Goal: Task Accomplishment & Management: Use online tool/utility

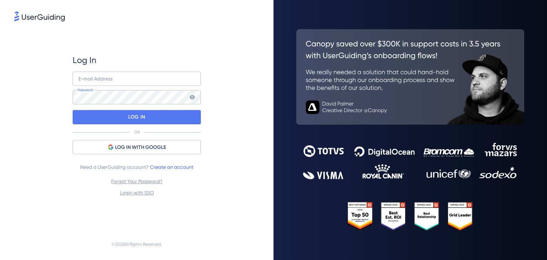
type input "[PERSON_NAME][EMAIL_ADDRESS][DOMAIN_NAME]"
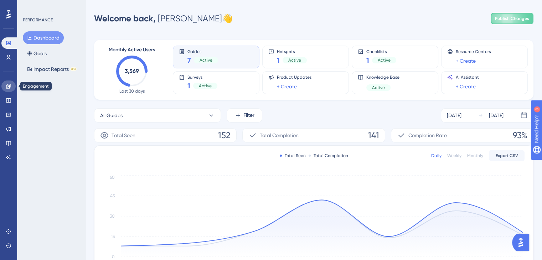
click at [7, 89] on icon at bounding box center [9, 86] width 6 height 6
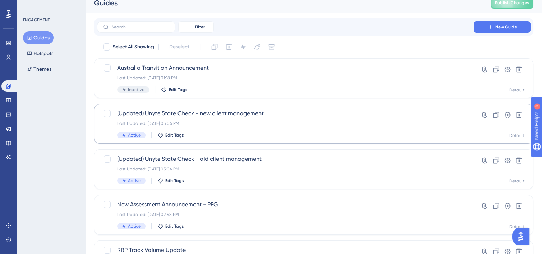
scroll to position [7, 0]
click at [243, 113] on span "(Updated) Unyte State Check - new client management" at bounding box center [285, 113] width 336 height 9
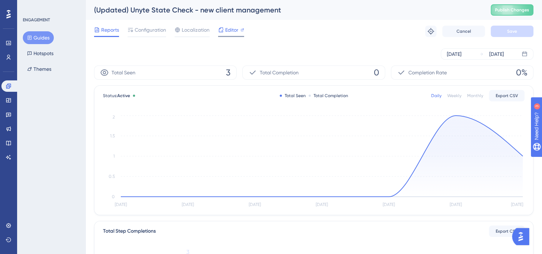
click at [229, 31] on span "Editor" at bounding box center [231, 30] width 13 height 9
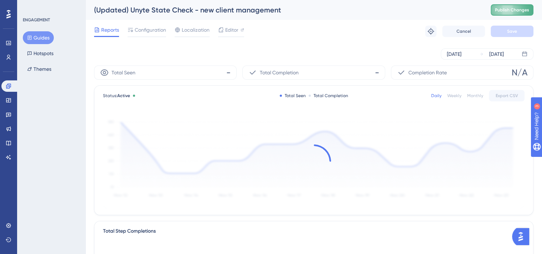
click at [506, 10] on span "Publish Changes" at bounding box center [512, 10] width 34 height 6
